Goal: Task Accomplishment & Management: Manage account settings

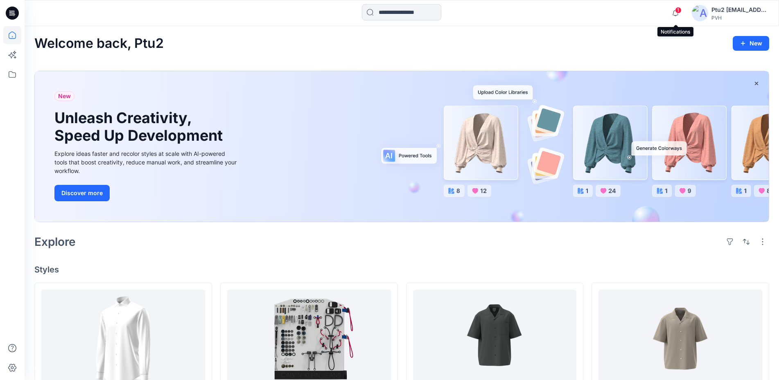
click at [679, 12] on span "1" at bounding box center [678, 10] width 7 height 7
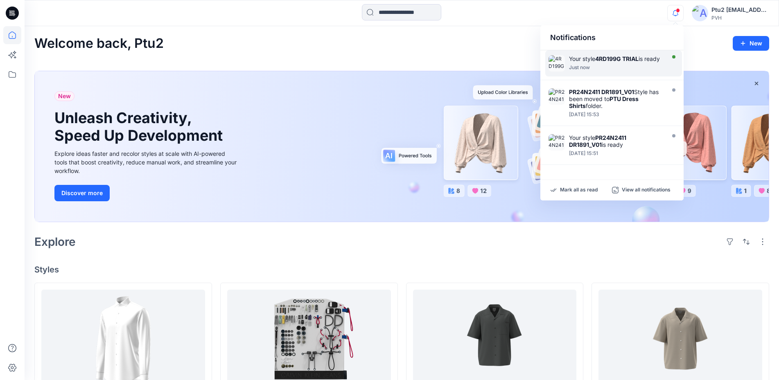
click at [632, 71] on div "Your style 4RD199G TRIAL is ready Just now" at bounding box center [618, 63] width 98 height 16
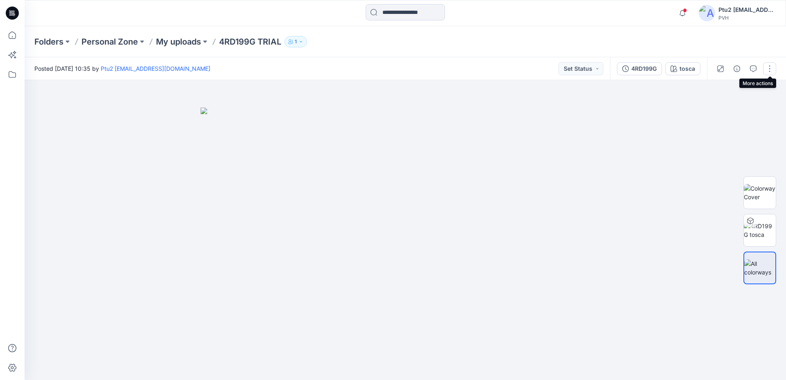
click at [769, 70] on button "button" at bounding box center [769, 68] width 13 height 13
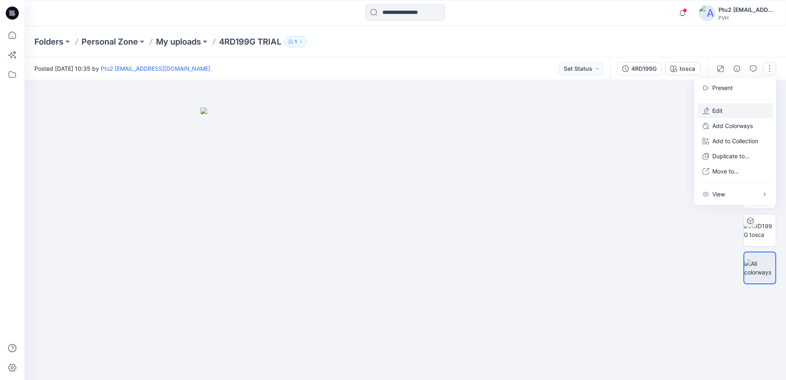
click at [730, 112] on button "Edit" at bounding box center [735, 110] width 75 height 15
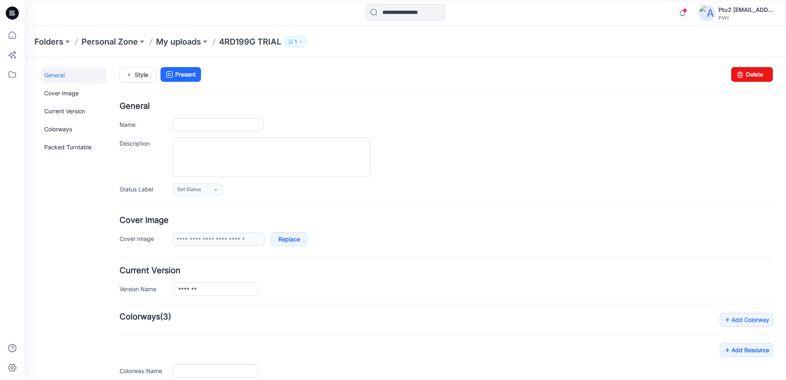
type input "**********"
type input "*****"
type input "**********"
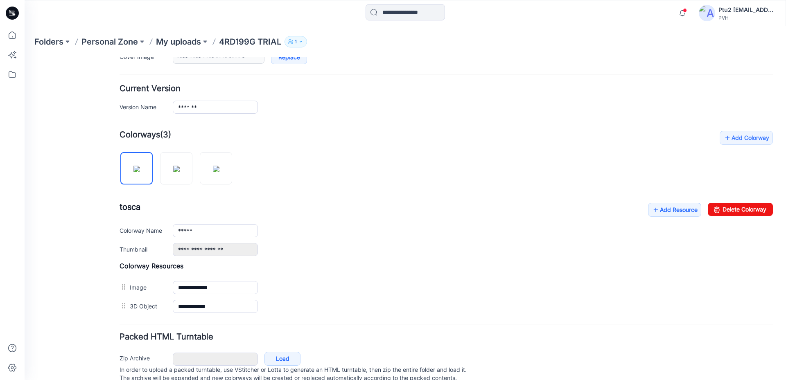
scroll to position [212, 0]
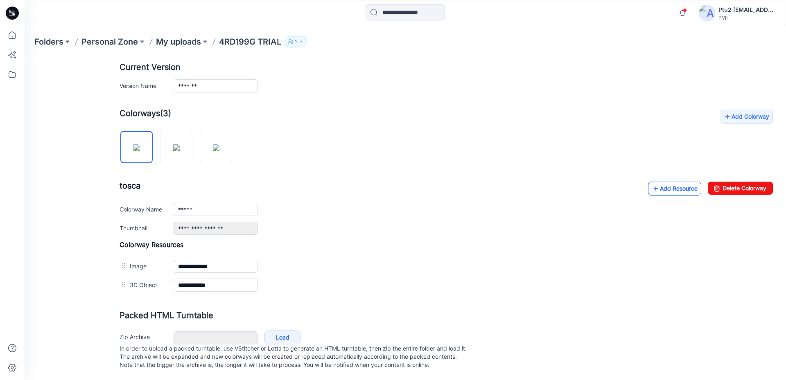
click at [670, 182] on link "Add Resource" at bounding box center [674, 189] width 53 height 14
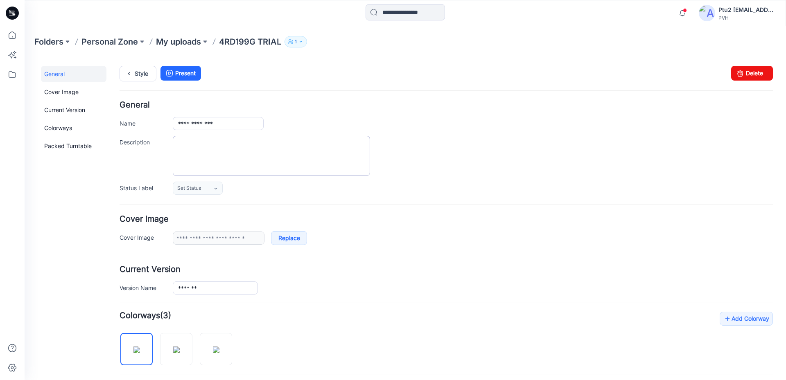
scroll to position [0, 0]
click at [165, 240] on link at bounding box center [164, 239] width 7 height 7
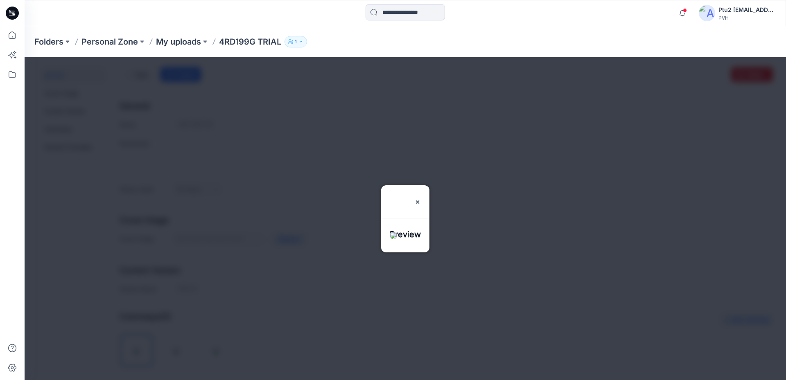
click at [464, 163] on div at bounding box center [406, 218] width 762 height 323
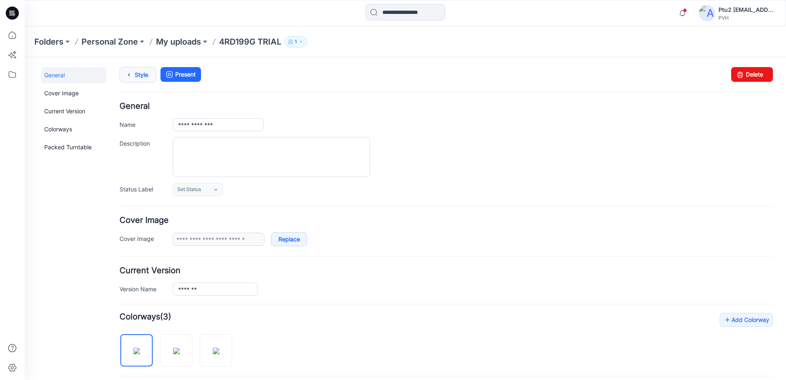
click at [135, 76] on link "Style" at bounding box center [138, 75] width 37 height 16
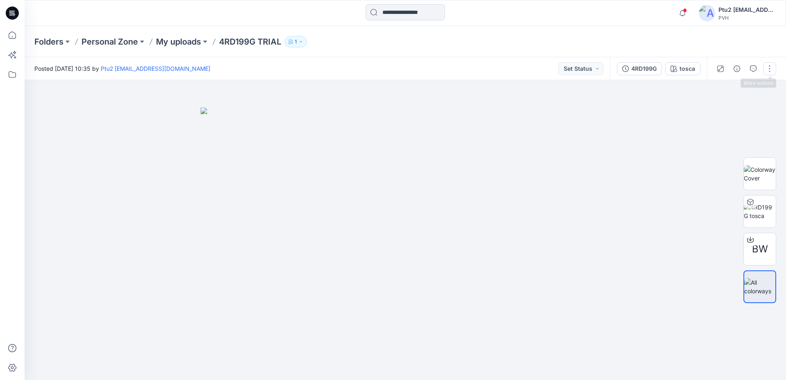
click at [771, 70] on button "button" at bounding box center [769, 68] width 13 height 13
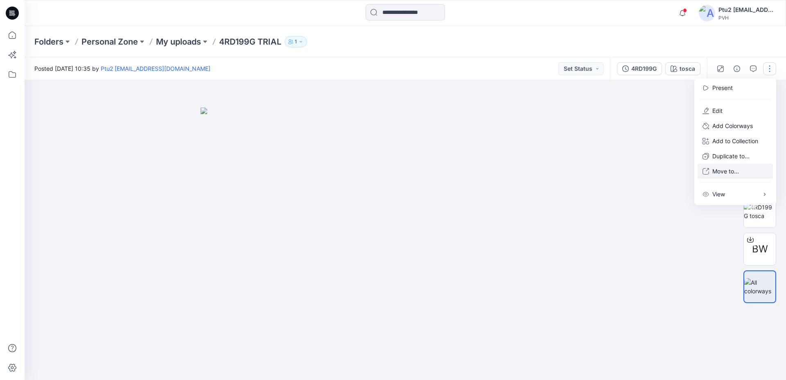
click at [726, 174] on p "Move to..." at bounding box center [725, 171] width 27 height 9
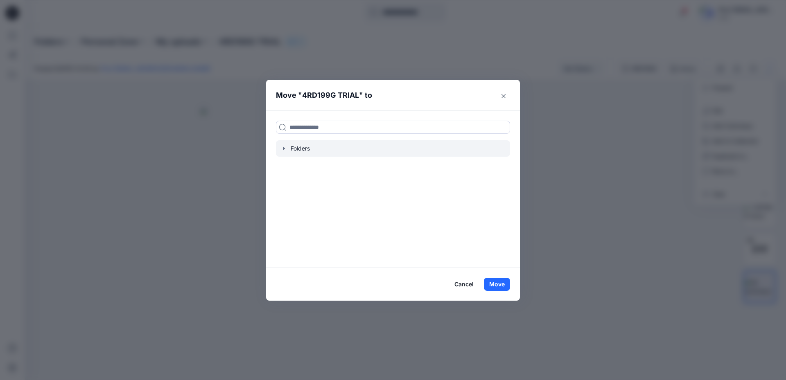
click at [284, 149] on icon "button" at bounding box center [284, 148] width 2 height 3
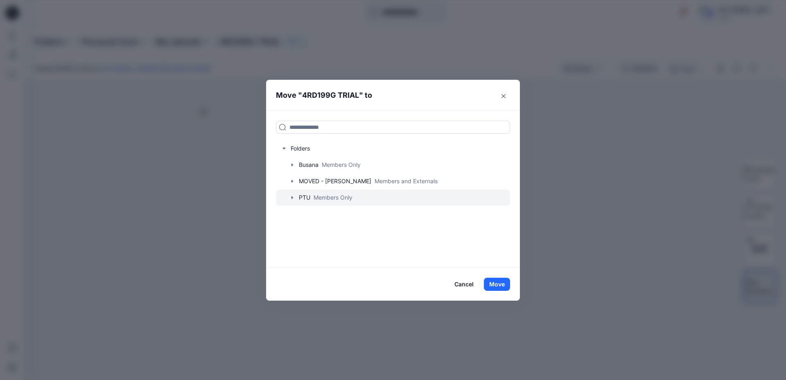
click at [293, 198] on icon "button" at bounding box center [293, 198] width 2 height 3
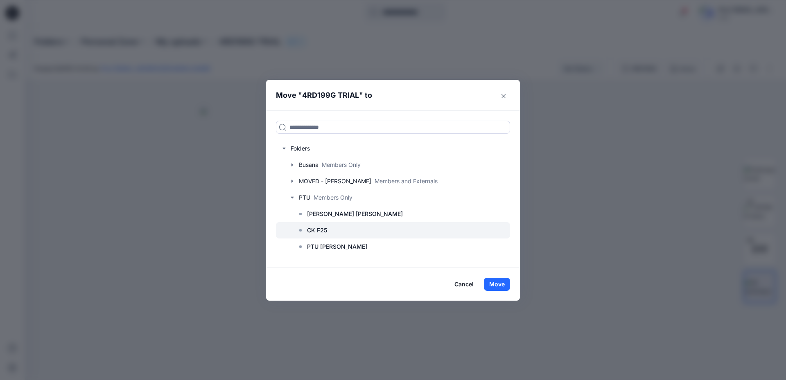
scroll to position [14, 0]
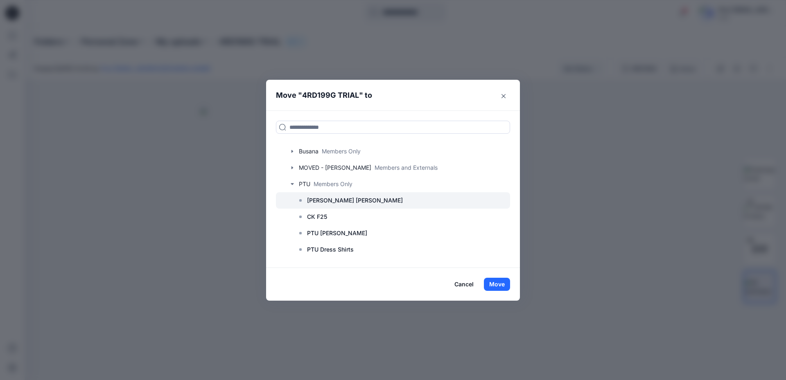
click at [356, 203] on div at bounding box center [393, 200] width 234 height 16
click at [611, 106] on div "Move " 4RD199G TRIAL " to Folders Busana Members Only MOVED - [PERSON_NAME] NA …" at bounding box center [393, 190] width 786 height 380
